Goal: Task Accomplishment & Management: Manage account settings

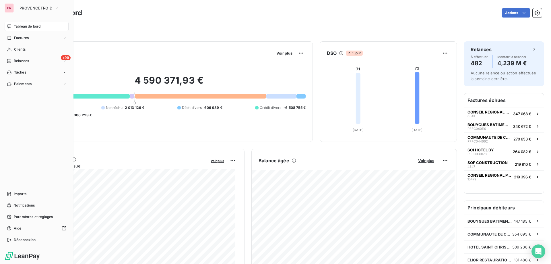
click at [13, 5] on div "PR" at bounding box center [9, 7] width 9 height 9
click at [28, 6] on span "PROVENCEFROID" at bounding box center [36, 8] width 33 height 5
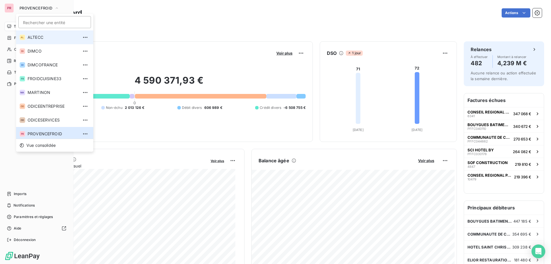
click at [27, 37] on li "AL ALTECC" at bounding box center [54, 37] width 77 height 14
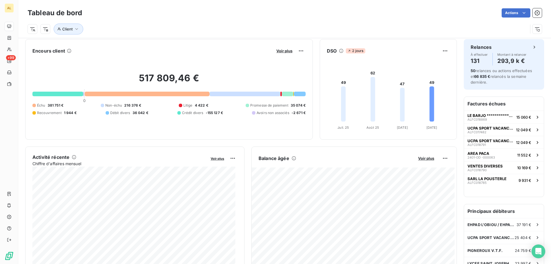
scroll to position [0, 0]
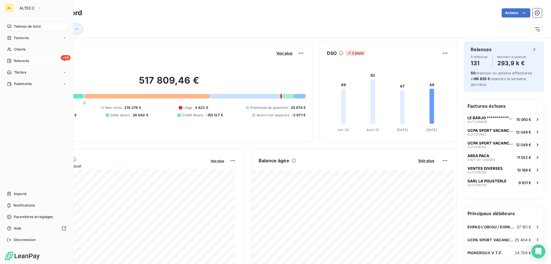
click at [32, 58] on div "+99 Relances" at bounding box center [37, 60] width 64 height 9
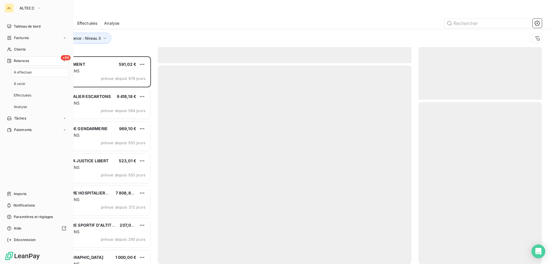
scroll to position [203, 119]
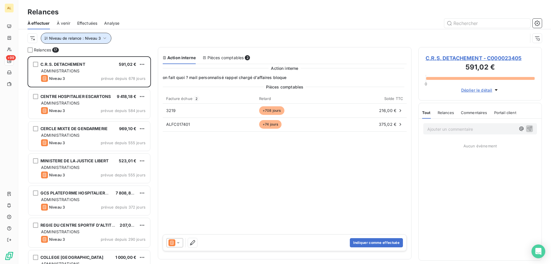
click at [90, 40] on span "Niveau de relance : Niveau 3" at bounding box center [75, 38] width 52 height 5
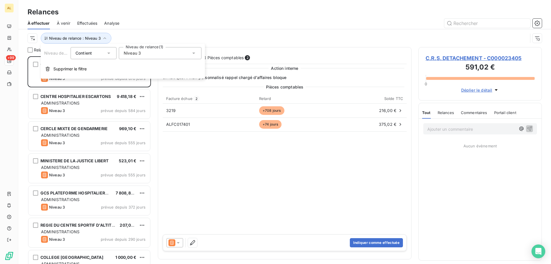
click at [131, 57] on div "Niveau 3" at bounding box center [160, 53] width 83 height 12
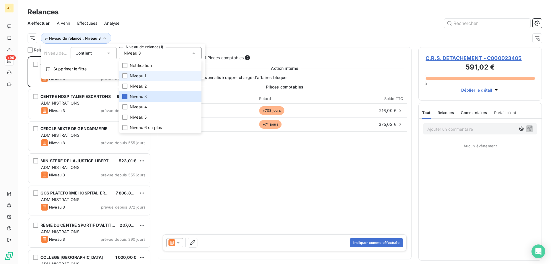
click at [136, 74] on span "Niveau 1" at bounding box center [138, 76] width 16 height 6
click at [124, 96] on icon at bounding box center [124, 96] width 3 height 3
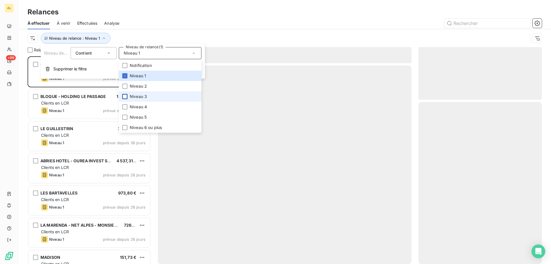
scroll to position [203, 119]
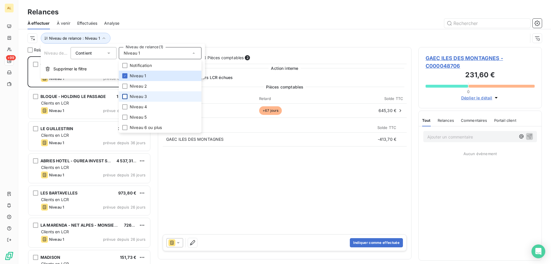
click at [212, 10] on div "Relances" at bounding box center [284, 12] width 533 height 10
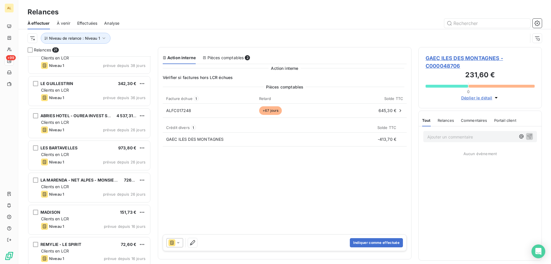
scroll to position [29, 0]
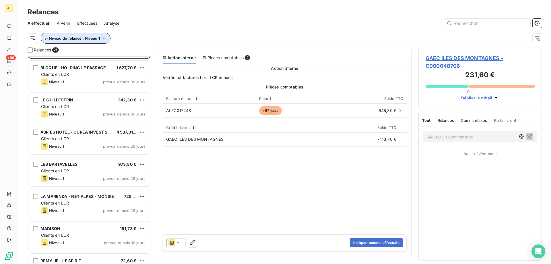
click at [86, 39] on span "Niveau de relance : Niveau 1" at bounding box center [74, 38] width 51 height 5
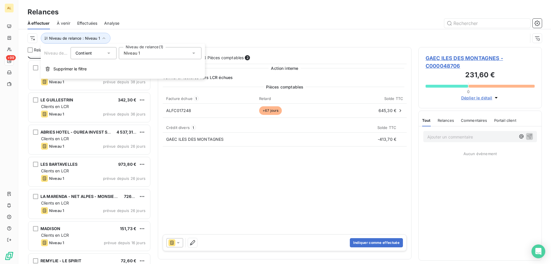
click at [155, 32] on div "Niveau de relance : Niveau 1" at bounding box center [285, 38] width 514 height 18
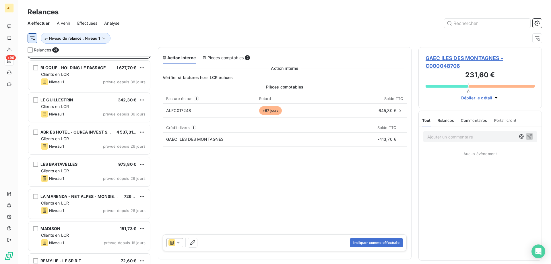
click at [33, 36] on html "AL +99 Relances À effectuer À venir Effectuées Analyse Niveau de relance : Nive…" at bounding box center [275, 132] width 551 height 264
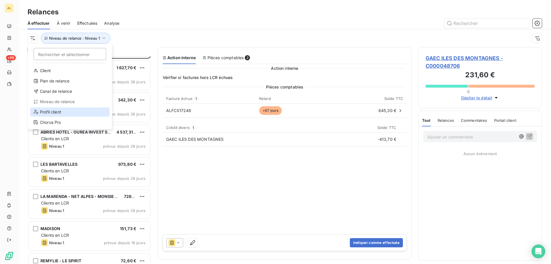
click at [60, 114] on div "Profil client" at bounding box center [69, 111] width 79 height 9
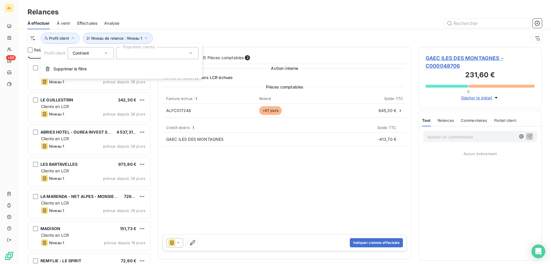
click at [131, 48] on div at bounding box center [157, 53] width 83 height 12
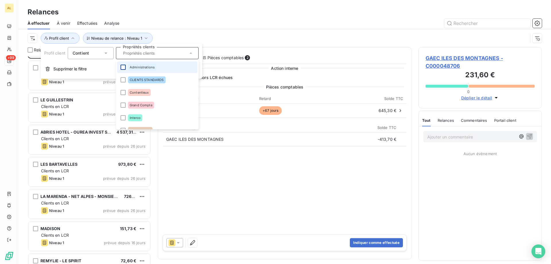
click at [123, 65] on div at bounding box center [123, 67] width 5 height 5
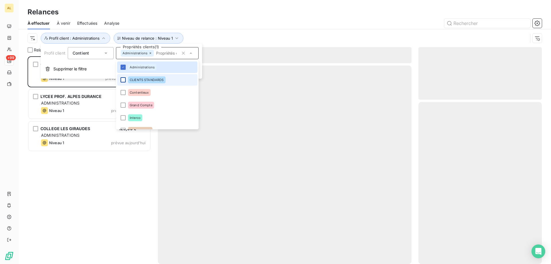
scroll to position [203, 119]
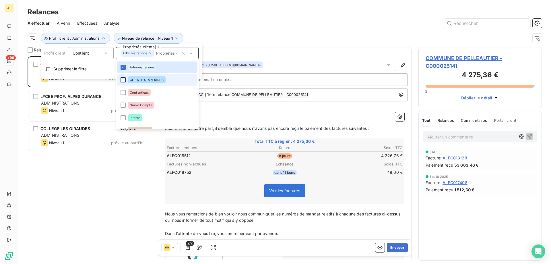
click at [123, 78] on div at bounding box center [123, 79] width 5 height 5
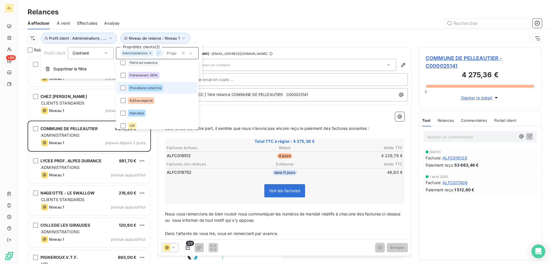
scroll to position [96, 0]
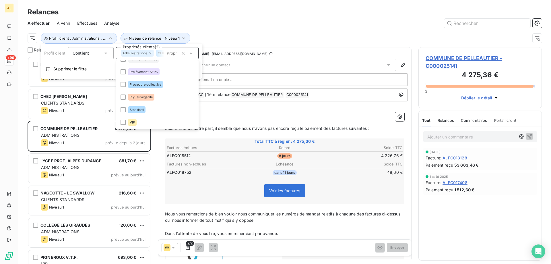
click at [216, 23] on div at bounding box center [334, 23] width 416 height 9
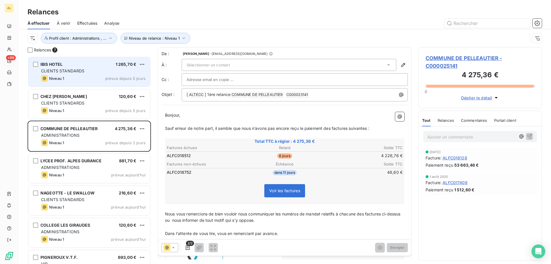
click at [87, 68] on div "CLIENTS STANDARDS" at bounding box center [93, 71] width 104 height 6
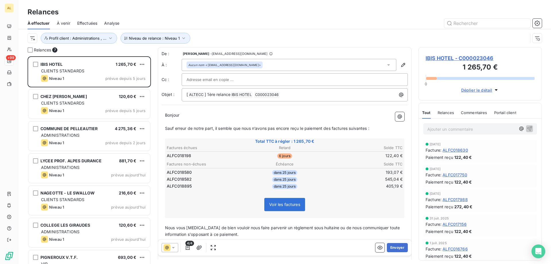
click at [295, 23] on div at bounding box center [334, 23] width 416 height 9
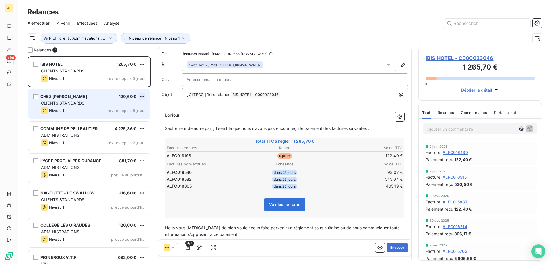
scroll to position [57, 0]
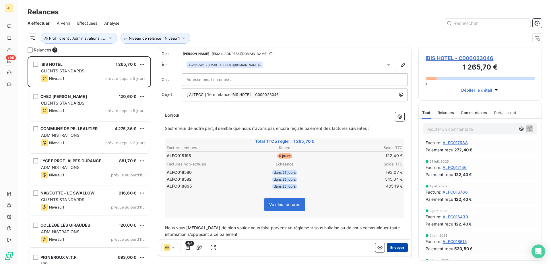
click at [401, 245] on button "Envoyer" at bounding box center [397, 247] width 21 height 9
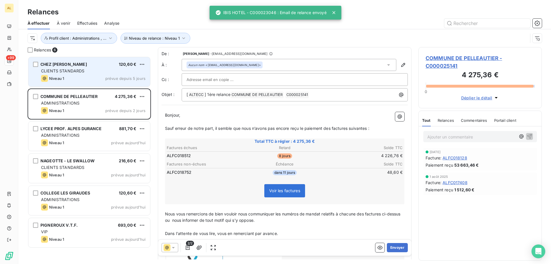
click at [67, 63] on span "CHEZ [PERSON_NAME]" at bounding box center [63, 64] width 46 height 5
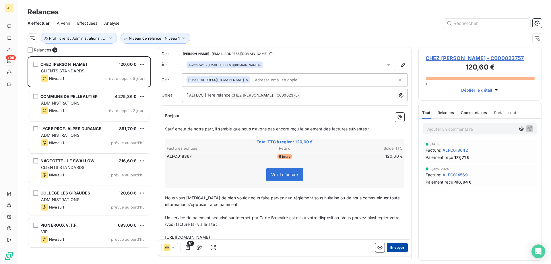
click at [394, 248] on button "Envoyer" at bounding box center [397, 247] width 21 height 9
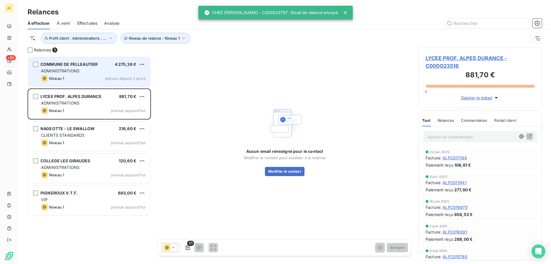
click at [98, 78] on div "Niveau 1 prévue depuis 2 jours" at bounding box center [93, 78] width 104 height 7
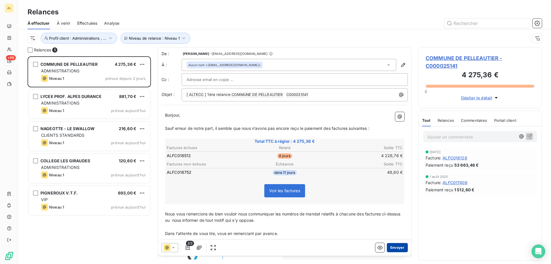
click at [394, 247] on button "Envoyer" at bounding box center [397, 247] width 21 height 9
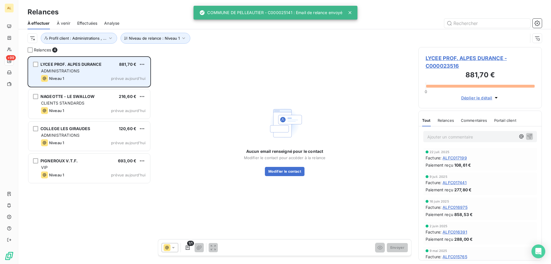
click at [93, 73] on div "ADMINISTRATIONS" at bounding box center [93, 71] width 104 height 6
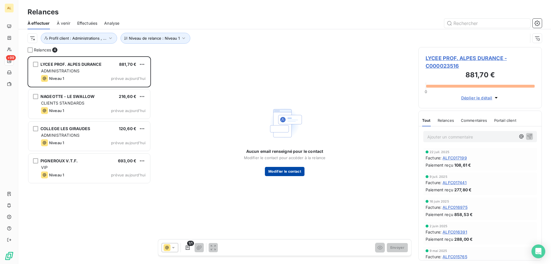
click at [295, 172] on button "Modifier le contact" at bounding box center [285, 171] width 40 height 9
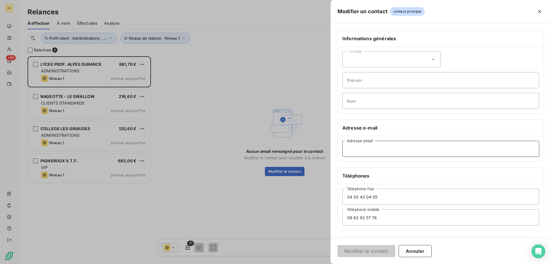
drag, startPoint x: 386, startPoint y: 141, endPoint x: 329, endPoint y: 149, distance: 56.9
click at [386, 141] on input "Adresse email" at bounding box center [440, 149] width 197 height 16
paste input "[EMAIL_ADDRESS][DOMAIN_NAME]"
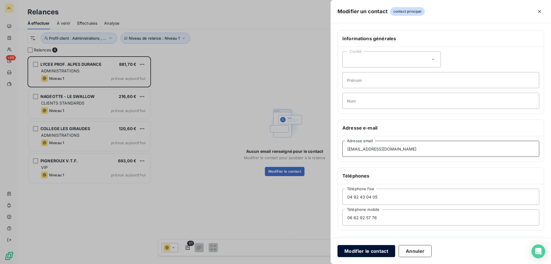
type input "[EMAIL_ADDRESS][DOMAIN_NAME]"
click at [379, 254] on button "Modifier le contact" at bounding box center [366, 251] width 58 height 12
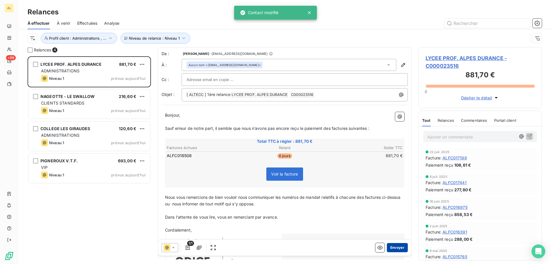
click at [387, 243] on button "Envoyer" at bounding box center [397, 247] width 21 height 9
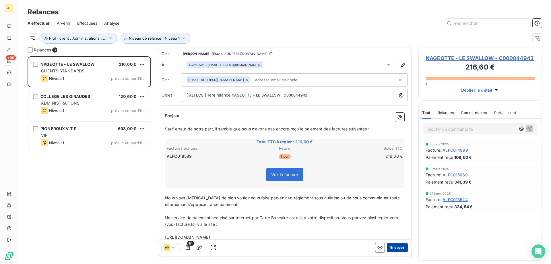
click at [392, 244] on button "Envoyer" at bounding box center [397, 247] width 21 height 9
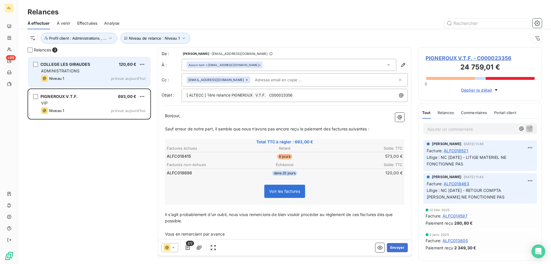
click at [72, 69] on span "ADMINISTRATIONS" at bounding box center [60, 70] width 38 height 5
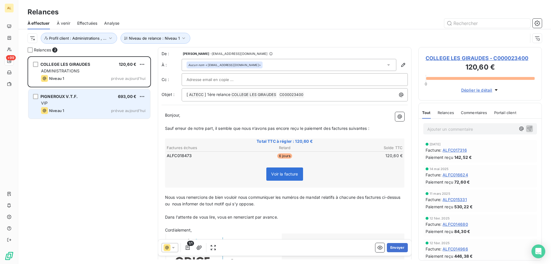
click at [78, 101] on div "VIP" at bounding box center [93, 103] width 104 height 6
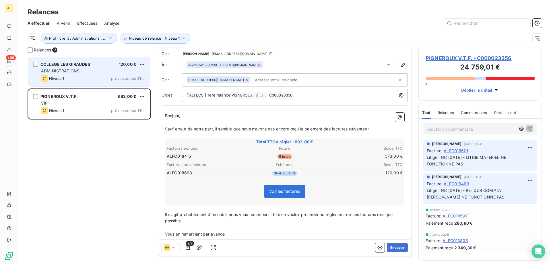
click at [70, 82] on div "Niveau 1 prévue aujourd’hui" at bounding box center [93, 78] width 104 height 7
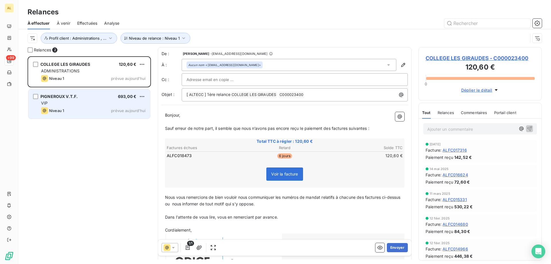
click at [69, 109] on div "Niveau 1 prévue aujourd’hui" at bounding box center [93, 110] width 104 height 7
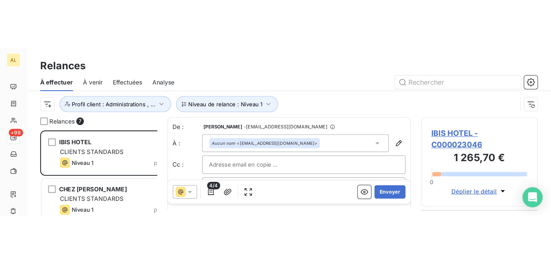
scroll to position [203, 119]
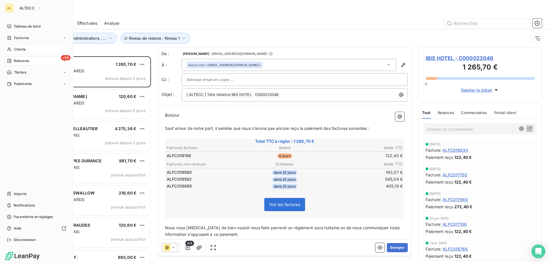
click at [22, 53] on div "Clients" at bounding box center [37, 49] width 64 height 9
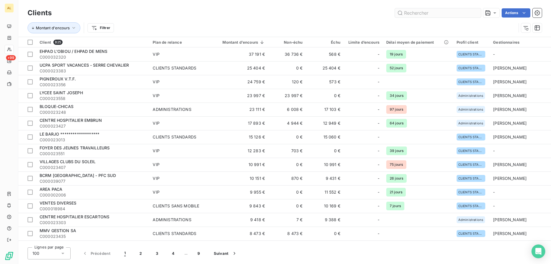
click at [450, 14] on input "text" at bounding box center [438, 12] width 86 height 9
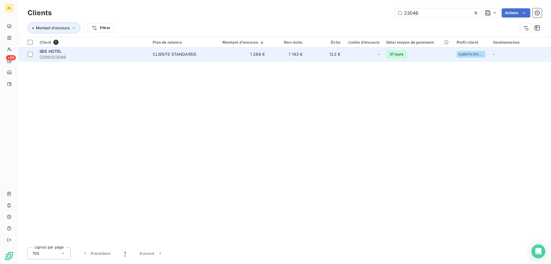
type input "23046"
click at [77, 55] on span "C000023046" at bounding box center [93, 57] width 106 height 6
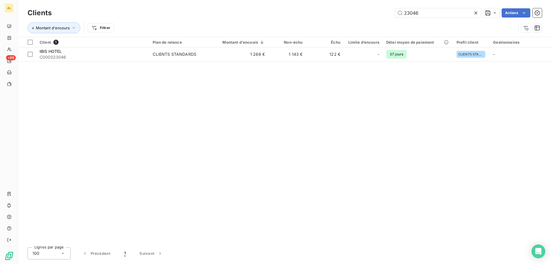
click at [476, 13] on icon at bounding box center [476, 13] width 6 height 6
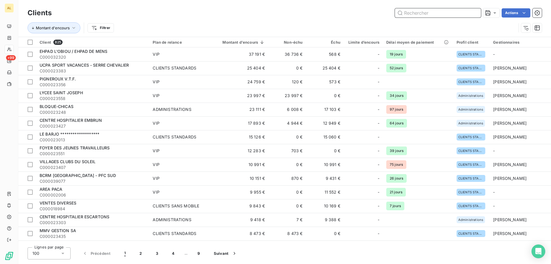
click at [476, 13] on input "text" at bounding box center [438, 12] width 86 height 9
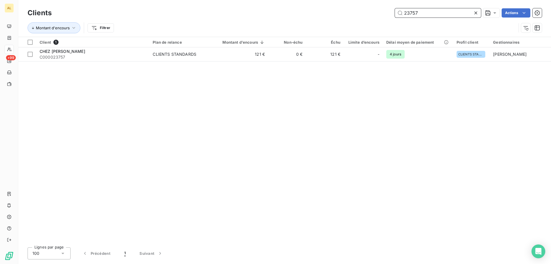
type input "23757"
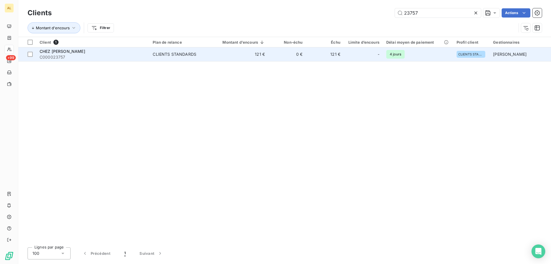
click at [58, 53] on span "CHEZ [PERSON_NAME]" at bounding box center [63, 51] width 46 height 5
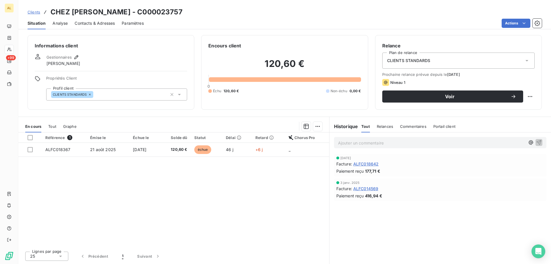
click at [82, 24] on span "Contacts & Adresses" at bounding box center [95, 23] width 40 height 6
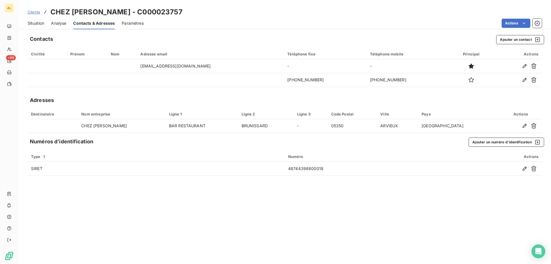
click at [33, 23] on span "Situation" at bounding box center [36, 23] width 17 height 6
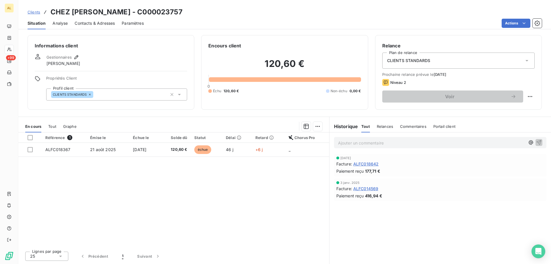
click at [25, 12] on div "Clients CHEZ MARIUS - C000023757" at bounding box center [284, 12] width 533 height 10
click at [35, 11] on span "Clients" at bounding box center [34, 12] width 13 height 5
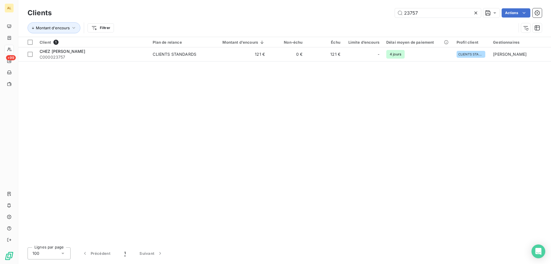
click at [475, 13] on icon at bounding box center [475, 12] width 3 height 3
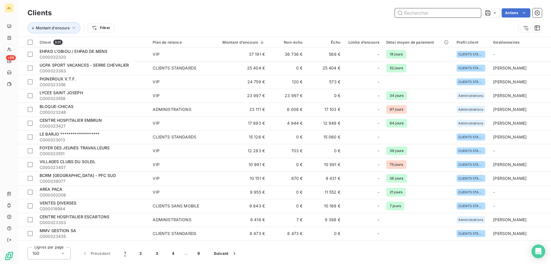
click at [475, 13] on input "text" at bounding box center [438, 12] width 86 height 9
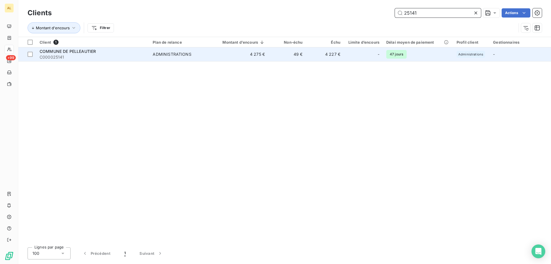
type input "25141"
click at [93, 53] on span "COMMUNE DE PELLEAUTIER" at bounding box center [68, 51] width 56 height 5
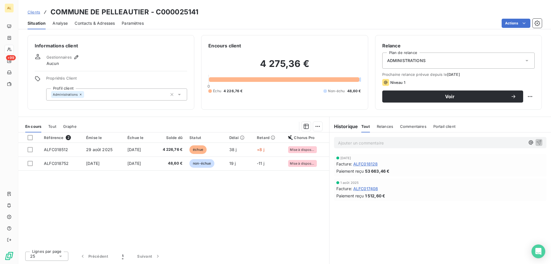
click at [106, 24] on span "Contacts & Adresses" at bounding box center [95, 23] width 40 height 6
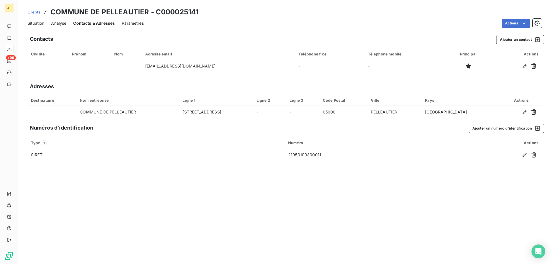
click at [40, 13] on span "Clients" at bounding box center [34, 12] width 13 height 5
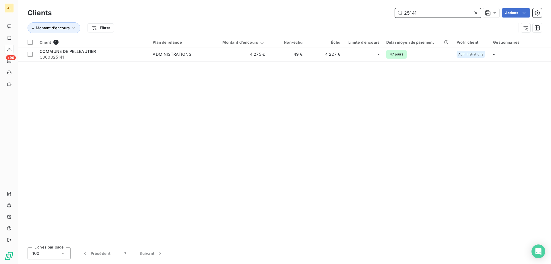
drag, startPoint x: 428, startPoint y: 13, endPoint x: 363, endPoint y: 13, distance: 64.6
click at [367, 13] on div "25141 Actions" at bounding box center [300, 12] width 483 height 9
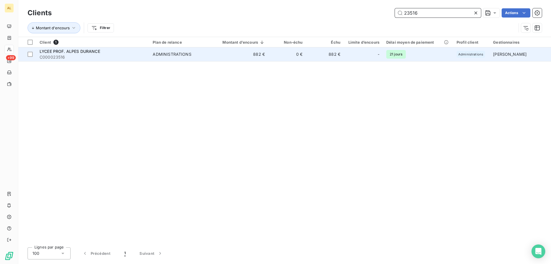
type input "23516"
click at [79, 56] on span "C000023516" at bounding box center [93, 57] width 106 height 6
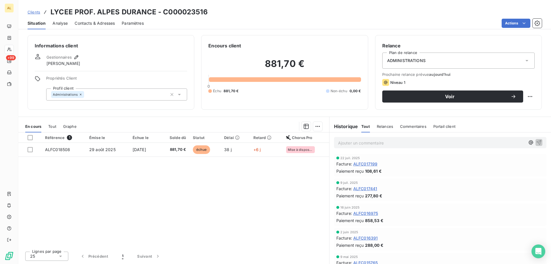
click at [104, 26] on div "Contacts & Adresses" at bounding box center [95, 23] width 40 height 12
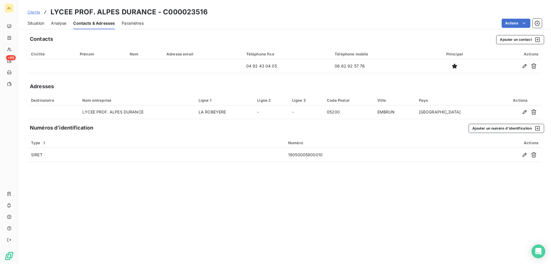
click at [41, 27] on div "Situation" at bounding box center [36, 23] width 17 height 12
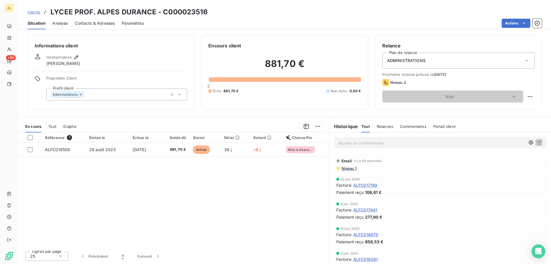
click at [33, 12] on span "Clients" at bounding box center [34, 12] width 13 height 5
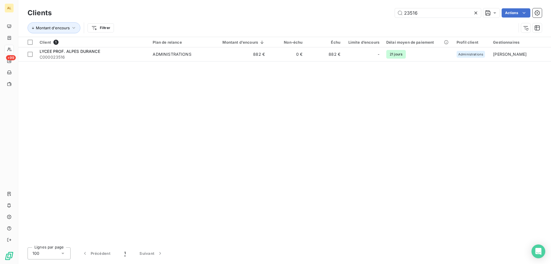
drag, startPoint x: 427, startPoint y: 13, endPoint x: 377, endPoint y: 15, distance: 50.3
click at [378, 15] on div "23516 Actions" at bounding box center [300, 12] width 483 height 9
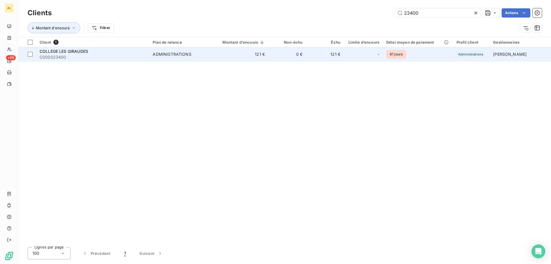
type input "23400"
click at [84, 53] on span "COLLEGE LES GIRAUDES" at bounding box center [64, 51] width 48 height 5
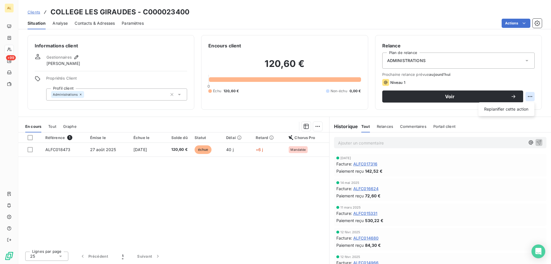
click at [534, 100] on html "AL +99 Clients COLLEGE LES GIRAUDES - C000023400 Situation Analyse Contacts & A…" at bounding box center [275, 132] width 551 height 264
click at [522, 110] on div "Replanifier cette action" at bounding box center [506, 108] width 51 height 9
select select "9"
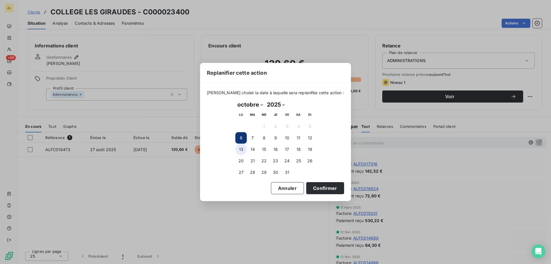
click at [244, 150] on button "13" at bounding box center [240, 148] width 11 height 11
click at [320, 189] on button "Confirmer" at bounding box center [325, 188] width 38 height 12
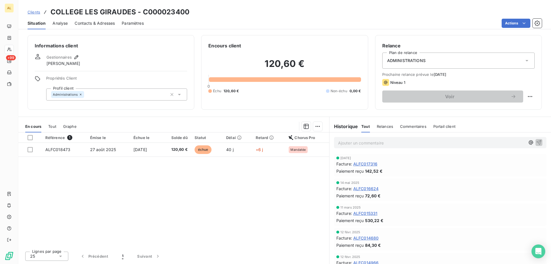
drag, startPoint x: 36, startPoint y: 11, endPoint x: 46, endPoint y: 11, distance: 10.0
click at [36, 11] on span "Clients" at bounding box center [34, 12] width 13 height 5
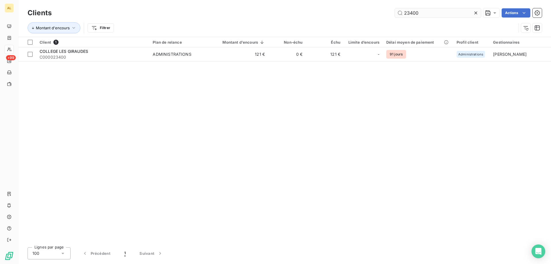
drag, startPoint x: 426, startPoint y: 18, endPoint x: 399, endPoint y: 17, distance: 26.7
click at [399, 17] on div "Clients 23400 Actions" at bounding box center [285, 13] width 514 height 12
drag, startPoint x: 432, startPoint y: 11, endPoint x: 389, endPoint y: 14, distance: 43.4
click at [389, 14] on div "23400 Actions" at bounding box center [300, 12] width 483 height 9
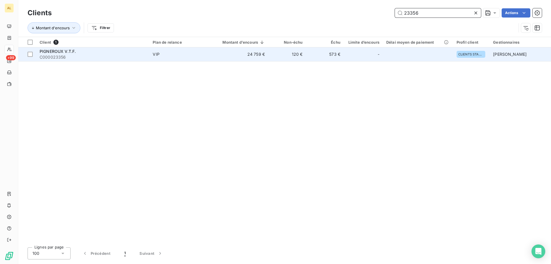
type input "23356"
click at [121, 54] on div "PIGNEROUX V.T.F." at bounding box center [93, 51] width 106 height 6
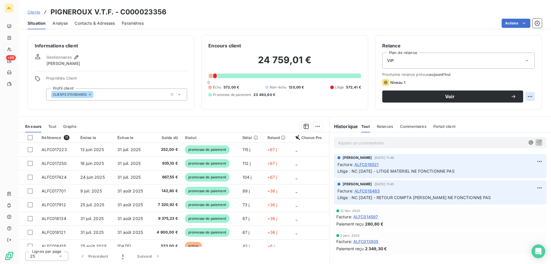
click at [533, 95] on html "AL +99 Clients PIGNEROUX V.T.F. - C000023356 Situation Analyse Contacts & Adres…" at bounding box center [275, 132] width 551 height 264
click at [513, 108] on div "Replanifier cette action" at bounding box center [506, 108] width 51 height 9
select select "9"
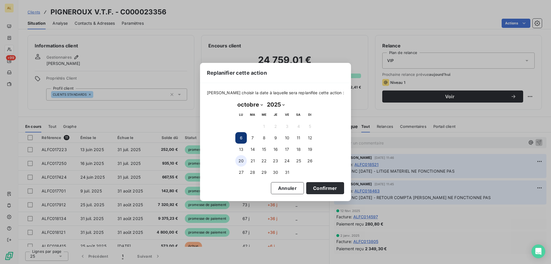
click at [242, 159] on button "20" at bounding box center [240, 160] width 11 height 11
click at [316, 192] on button "Confirmer" at bounding box center [325, 188] width 38 height 12
